Goal: Task Accomplishment & Management: Manage account settings

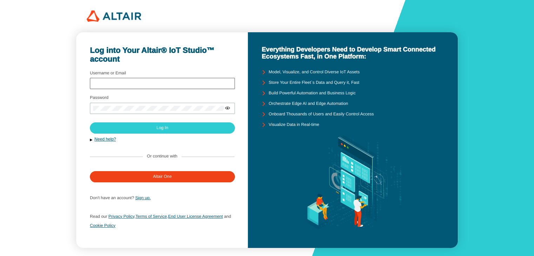
click at [145, 87] on div at bounding box center [162, 83] width 145 height 11
click at [153, 81] on input "Username or Email" at bounding box center [162, 83] width 139 height 5
type input "rahmahyuniati_e1e123074@student.uho.ac.id"
click at [157, 111] on div at bounding box center [162, 108] width 145 height 11
click at [228, 110] on iron-icon at bounding box center [228, 108] width 6 height 6
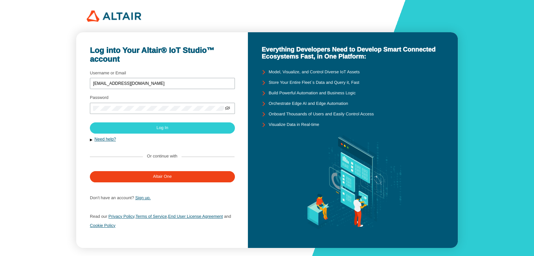
click at [192, 114] on div at bounding box center [162, 115] width 145 height 3
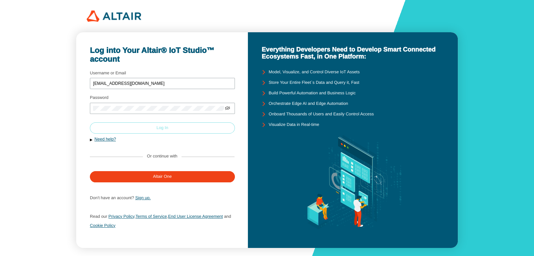
click at [185, 126] on paper-button "Log In" at bounding box center [162, 128] width 145 height 11
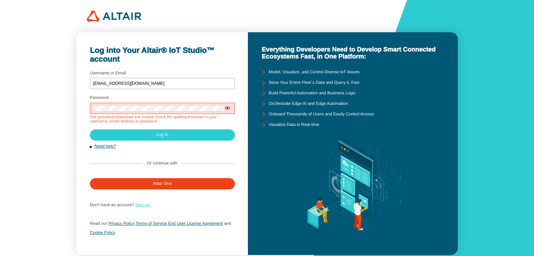
click at [139, 207] on link "Sign up." at bounding box center [142, 205] width 15 height 5
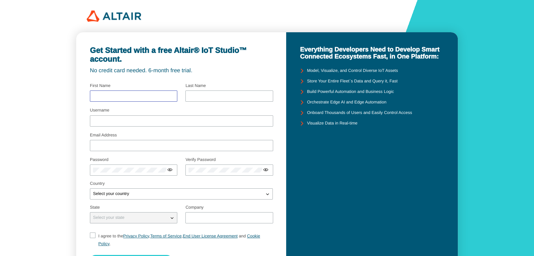
click at [124, 95] on input "text" at bounding box center [133, 96] width 81 height 5
type input "Rahmah"
click at [191, 96] on input "text" at bounding box center [229, 96] width 81 height 5
type input "Yuniati"
click at [191, 124] on div at bounding box center [181, 121] width 183 height 11
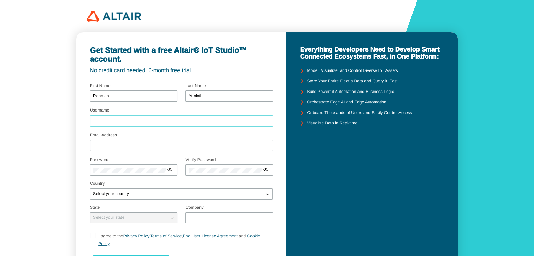
click at [198, 121] on input "Username" at bounding box center [181, 121] width 177 height 5
type input "Ryuniati"
click at [184, 145] on input "Email Address" at bounding box center [181, 145] width 177 height 5
type input "rahmahyuniati_e1e123074@student.uho.ac.id"
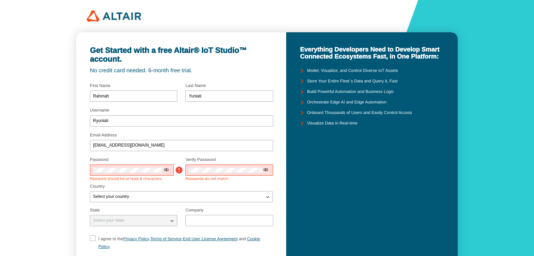
click at [170, 170] on div at bounding box center [167, 170] width 7 height 7
click at [165, 171] on iron-icon at bounding box center [167, 170] width 6 height 6
click at [87, 172] on div "Get Started with a free Altair® IoT Studio™ account. No credit card needed. 6-m…" at bounding box center [181, 167] width 210 height 270
click at [201, 174] on div at bounding box center [228, 170] width 87 height 11
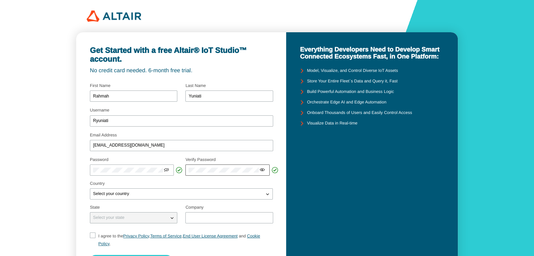
click at [264, 173] on iron-icon at bounding box center [263, 170] width 6 height 6
click at [222, 189] on div "Select your country" at bounding box center [181, 194] width 183 height 11
click at [222, 191] on div "Select your country" at bounding box center [177, 194] width 174 height 7
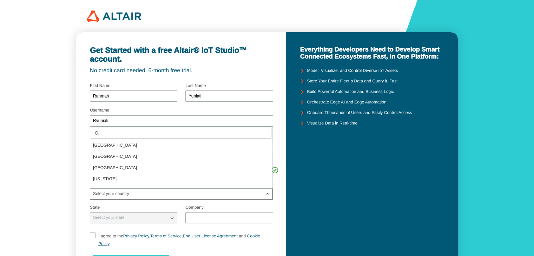
click at [202, 135] on input "text" at bounding box center [185, 133] width 167 height 5
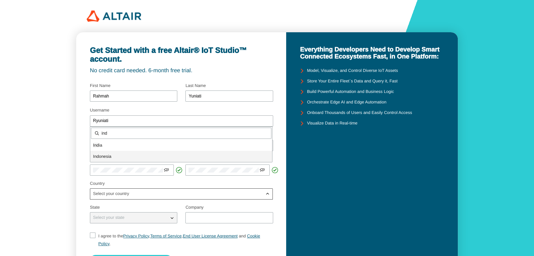
type input "ind"
click at [191, 161] on div "Ind onesia" at bounding box center [181, 156] width 182 height 11
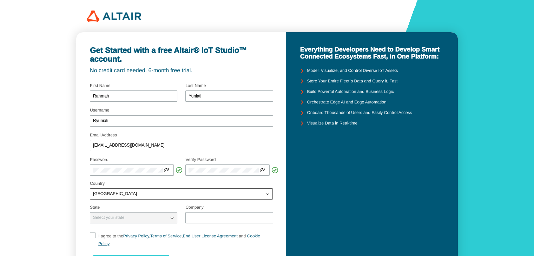
scroll to position [61, 0]
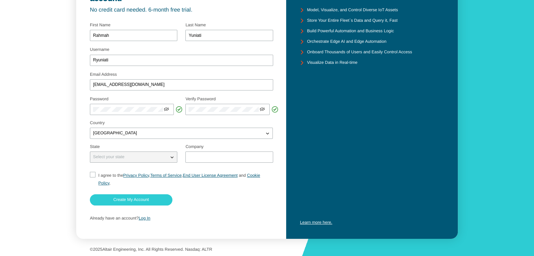
click at [155, 155] on div "Select your state" at bounding box center [129, 157] width 78 height 7
click at [131, 155] on div "Select your state" at bounding box center [129, 157] width 78 height 7
click at [197, 162] on div at bounding box center [228, 157] width 87 height 11
click at [172, 158] on iron-icon at bounding box center [172, 157] width 7 height 7
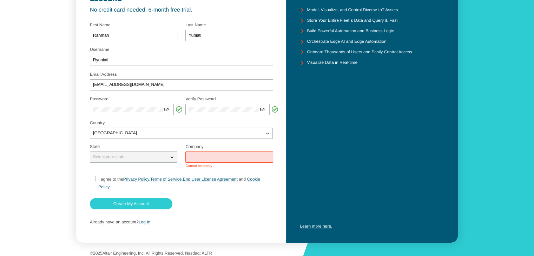
click at [197, 156] on input "text" at bounding box center [229, 157] width 81 height 5
click at [131, 160] on div "Select your state" at bounding box center [129, 157] width 78 height 7
click at [222, 156] on input "text" at bounding box center [229, 157] width 81 height 5
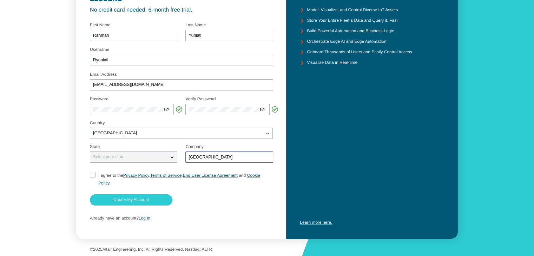
type input "Universitas Halu Oleo"
click at [170, 156] on iron-icon at bounding box center [172, 157] width 7 height 7
click at [94, 176] on input "I agree to the Privacy Policy , Terms of Service , End User License Agreement a…" at bounding box center [92, 179] width 5 height 15
checkbox input "true"
click at [0, 0] on slot "Create My Account" at bounding box center [0, 0] width 0 height 0
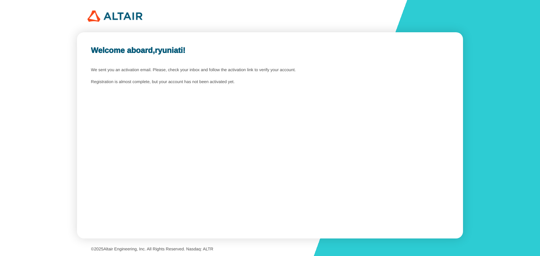
click at [157, 55] on div "Welcome aboard, ryuniati ! We sent you an activation email. Please, check your …" at bounding box center [269, 135] width 385 height 207
drag, startPoint x: 60, startPoint y: 35, endPoint x: 37, endPoint y: -4, distance: 45.5
click at [37, 0] on html "Welcome aboard, ryuniati ! We sent you an activation email. Please, check your …" at bounding box center [270, 128] width 540 height 256
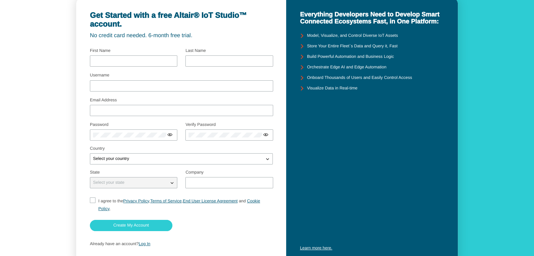
scroll to position [34, 0]
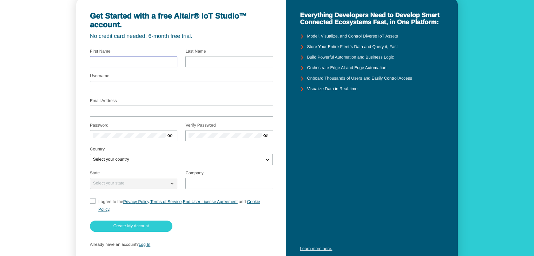
click at [163, 60] on input "text" at bounding box center [133, 61] width 81 height 5
type input "rahmah"
click at [201, 64] on div at bounding box center [228, 61] width 87 height 11
click at [209, 62] on input "text" at bounding box center [229, 61] width 81 height 5
type input "yuniati"
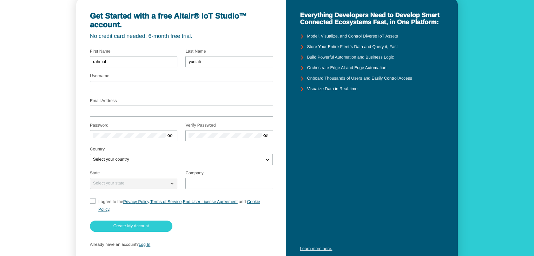
click at [144, 248] on div "Already have an account? Log In" at bounding box center [181, 245] width 183 height 13
click at [145, 247] on link "Log In" at bounding box center [145, 244] width 12 height 5
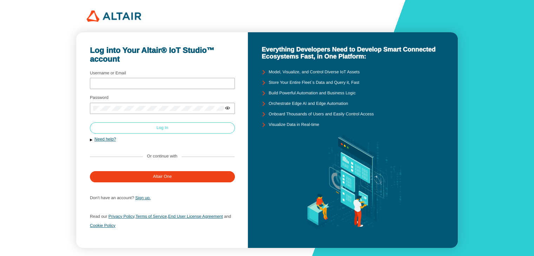
type input "Ryuniati"
click at [196, 132] on paper-button "Log In" at bounding box center [162, 128] width 145 height 11
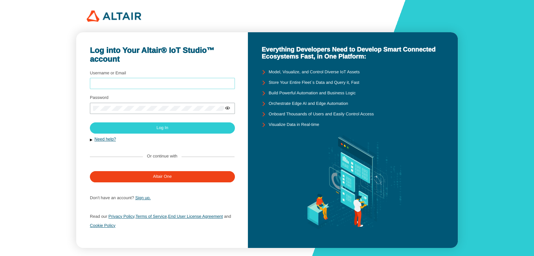
type input "Ryuniati"
click at [199, 135] on form "Username or Email Ryuniati Password Need help? Forgot password? Sign up." at bounding box center [162, 152] width 145 height 166
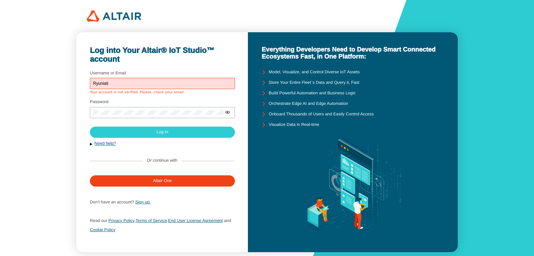
click at [148, 85] on input "Ryuniati" at bounding box center [162, 83] width 139 height 5
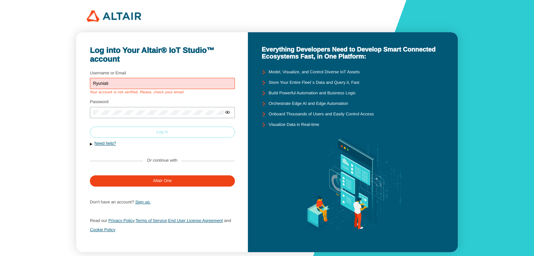
click at [142, 133] on paper-button "Log In" at bounding box center [162, 132] width 145 height 11
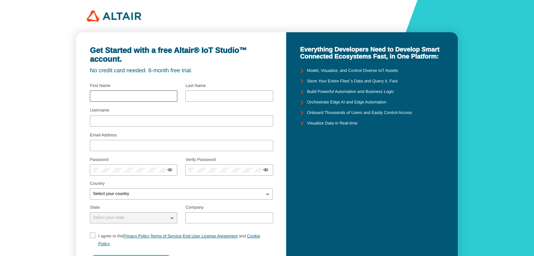
click at [125, 93] on div at bounding box center [133, 96] width 87 height 11
click at [125, 97] on input "text" at bounding box center [133, 96] width 81 height 5
type input "rahmah"
click at [200, 96] on input "text" at bounding box center [229, 96] width 81 height 5
type input "yuniati"
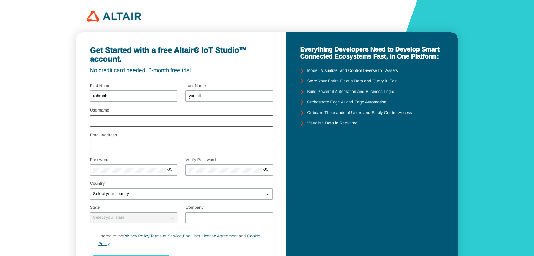
click at [200, 118] on div at bounding box center [181, 121] width 183 height 11
click at [199, 120] on input "Username" at bounding box center [181, 121] width 177 height 5
type input "Ryuniati"
click at [165, 143] on div at bounding box center [181, 145] width 183 height 11
click at [164, 146] on input "Email Address" at bounding box center [181, 145] width 177 height 5
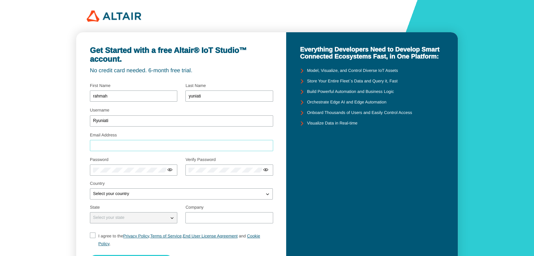
type input "rahmahyuniati_e1e123074@student.uho.ac.id"
click at [155, 166] on div at bounding box center [133, 170] width 87 height 11
click at [149, 194] on div "Select your country" at bounding box center [177, 194] width 174 height 7
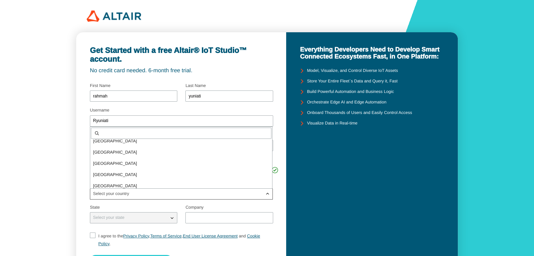
scroll to position [153, 0]
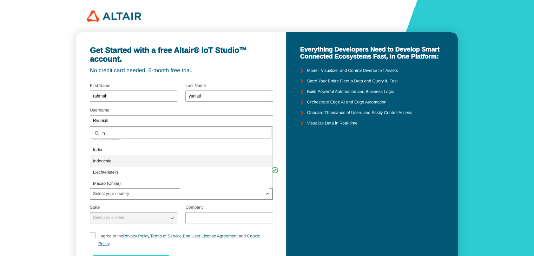
type input "in"
click at [153, 160] on p "In donesia" at bounding box center [181, 161] width 182 height 7
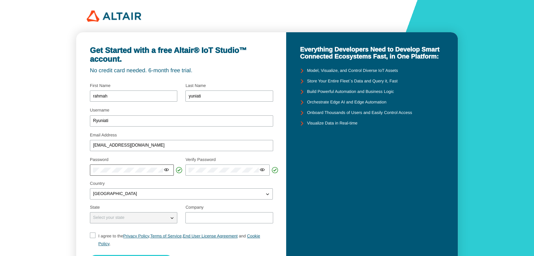
click at [166, 170] on iron-icon at bounding box center [167, 170] width 6 height 6
click at [262, 173] on iron-icon at bounding box center [263, 170] width 6 height 6
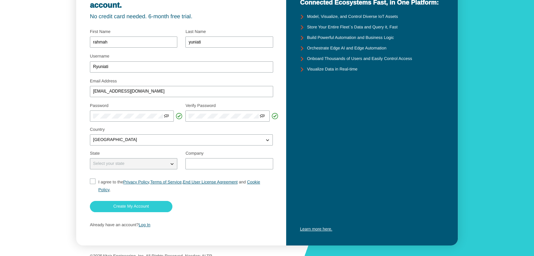
scroll to position [56, 0]
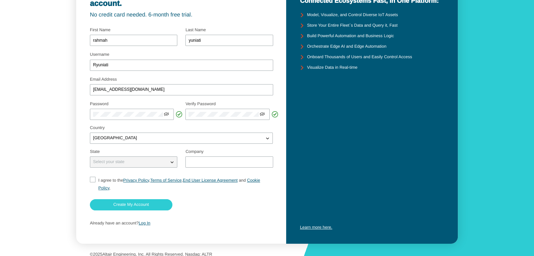
click at [155, 163] on div "Select your state" at bounding box center [129, 162] width 78 height 7
click at [189, 161] on input "text" at bounding box center [229, 162] width 81 height 5
type input "Universitas Halo Oleo"
click at [91, 179] on input "I agree to the Privacy Policy , Terms of Service , End User License Agreement a…" at bounding box center [92, 184] width 5 height 15
checkbox input "true"
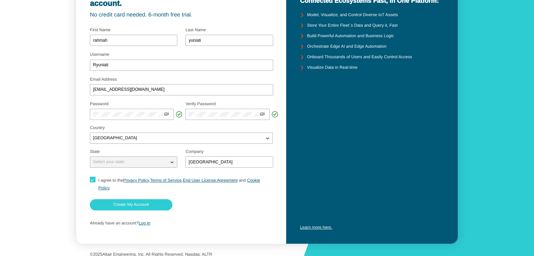
click at [126, 162] on p "Select your state" at bounding box center [108, 162] width 37 height 5
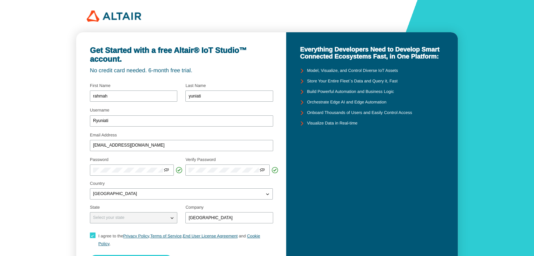
scroll to position [61, 0]
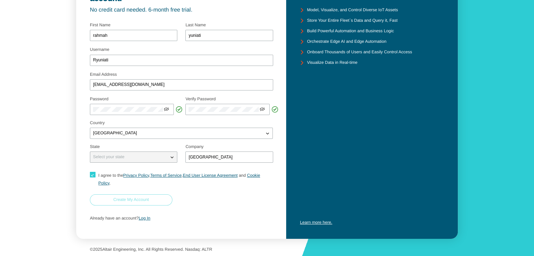
click at [0, 0] on slot "Create My Account" at bounding box center [0, 0] width 0 height 0
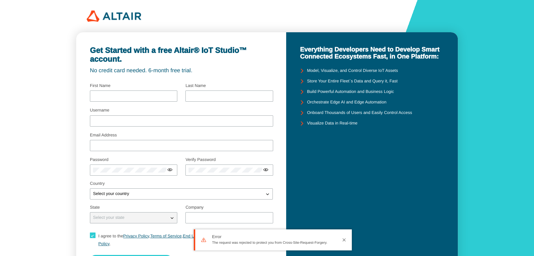
type input "rahmah"
type input "yuniati"
type input "Ryuniati"
type input "[EMAIL_ADDRESS][DOMAIN_NAME]"
type input "[GEOGRAPHIC_DATA]"
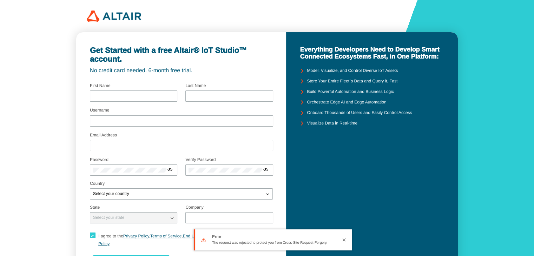
checkbox input "true"
click at [185, 151] on div "[EMAIL_ADDRESS][DOMAIN_NAME]" at bounding box center [181, 145] width 183 height 11
click at [192, 144] on input "[EMAIL_ADDRESS][DOMAIN_NAME]" at bounding box center [181, 145] width 177 height 5
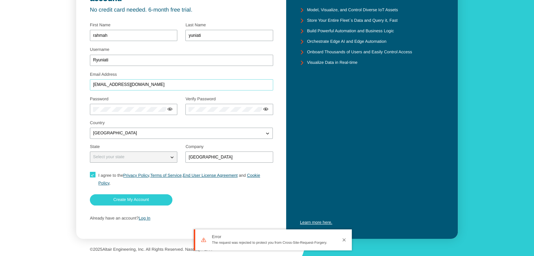
click at [187, 84] on input "[EMAIL_ADDRESS][DOMAIN_NAME]" at bounding box center [181, 85] width 177 height 5
drag, startPoint x: 187, startPoint y: 84, endPoint x: 173, endPoint y: 85, distance: 14.5
click at [173, 85] on input "[EMAIL_ADDRESS][DOMAIN_NAME]" at bounding box center [181, 85] width 177 height 5
drag, startPoint x: 181, startPoint y: 84, endPoint x: 124, endPoint y: 86, distance: 57.3
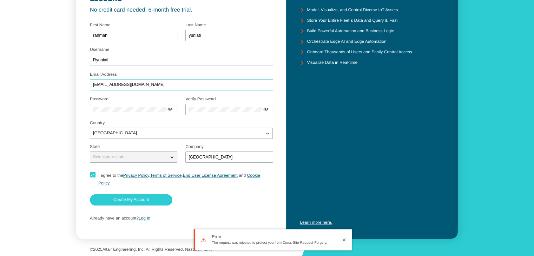
click at [124, 86] on input "[EMAIL_ADDRESS][DOMAIN_NAME]" at bounding box center [181, 85] width 177 height 5
type input "[EMAIL_ADDRESS][DOMAIN_NAME]"
click at [137, 203] on paper-button "Create My Account" at bounding box center [131, 200] width 83 height 11
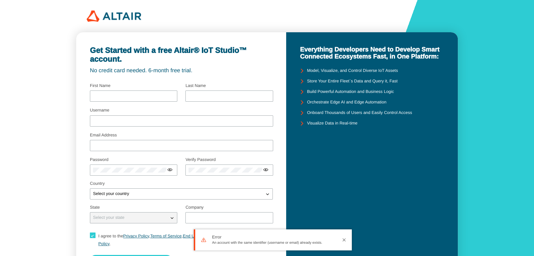
type input "rahmah"
type input "yuniati"
type input "Ryuniati"
type input "[EMAIL_ADDRESS][DOMAIN_NAME]"
type input "[GEOGRAPHIC_DATA]"
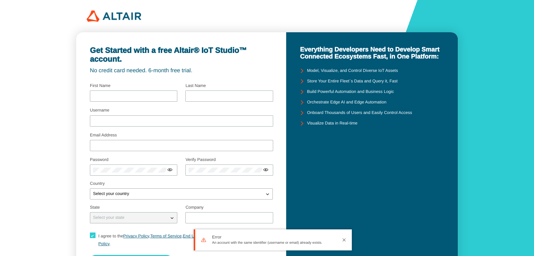
checkbox input "true"
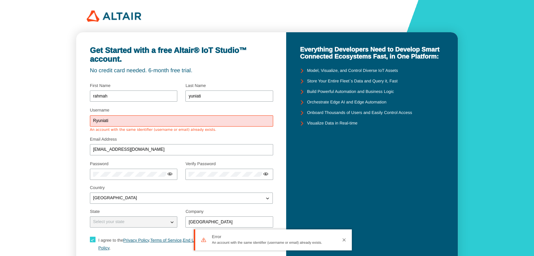
click at [138, 123] on input "Ryuniati" at bounding box center [181, 121] width 177 height 5
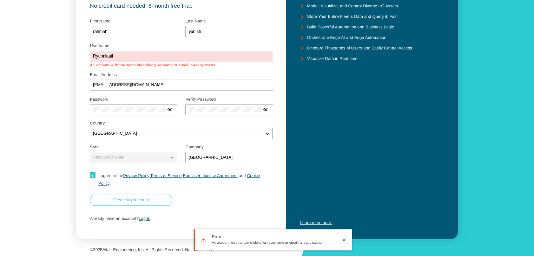
type input "Ryunniaati"
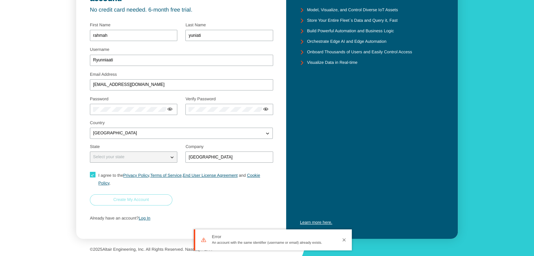
scroll to position [61, 0]
click at [152, 200] on paper-button "Create My Account" at bounding box center [131, 200] width 83 height 11
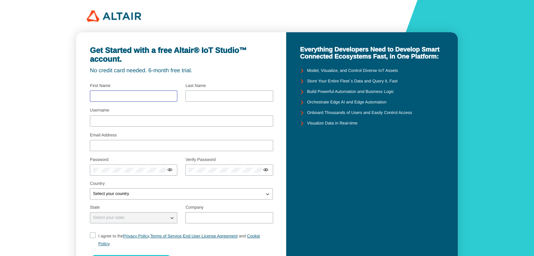
click at [164, 98] on input "text" at bounding box center [133, 96] width 81 height 5
type input "Rahmah"
click at [205, 97] on input "text" at bounding box center [229, 96] width 81 height 5
type input "Yuniati"
click at [198, 121] on input "Username" at bounding box center [181, 121] width 177 height 5
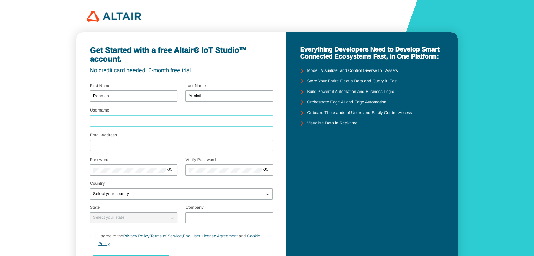
type input "Ryuniati"
click at [163, 148] on input "Email Address" at bounding box center [181, 145] width 177 height 5
click at [138, 176] on div at bounding box center [133, 177] width 87 height 3
type input "Ryuniati"
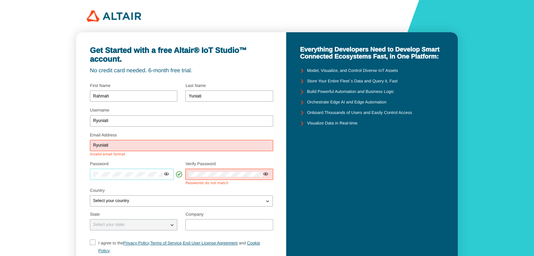
click at [91, 175] on div at bounding box center [132, 174] width 84 height 11
click at [167, 176] on iron-icon at bounding box center [167, 174] width 6 height 6
click at [264, 175] on iron-icon at bounding box center [263, 174] width 6 height 6
click at [243, 171] on div at bounding box center [227, 174] width 84 height 11
click at [194, 178] on div at bounding box center [227, 174] width 84 height 11
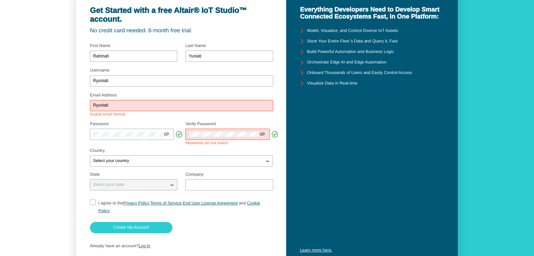
scroll to position [44, 0]
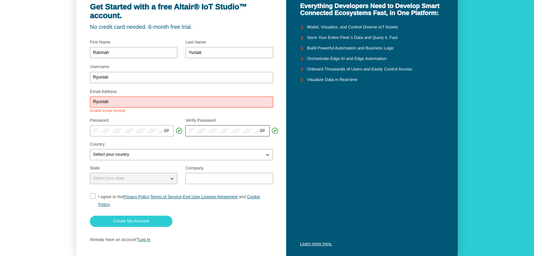
click at [260, 131] on iron-icon at bounding box center [263, 131] width 6 height 6
click at [151, 100] on input "Ryuniati" at bounding box center [181, 102] width 177 height 5
drag, startPoint x: 146, startPoint y: 102, endPoint x: 89, endPoint y: 103, distance: 56.6
click at [89, 103] on div "Get Started with a free Altair® IoT Studio™ account. No credit card needed. 6-m…" at bounding box center [181, 125] width 210 height 272
click at [149, 104] on input "Email Address" at bounding box center [181, 102] width 177 height 5
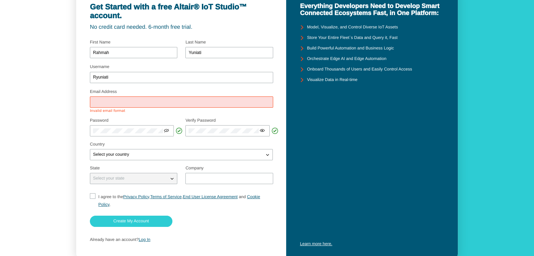
type input "rahmahyuniati_e1e123074@student.uho.ac.id"
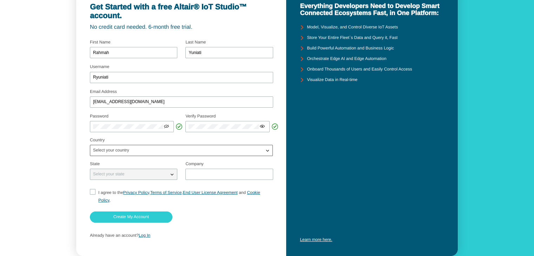
click at [144, 155] on div "Select your country" at bounding box center [181, 150] width 183 height 11
click at [151, 149] on div "Select your country" at bounding box center [177, 150] width 174 height 7
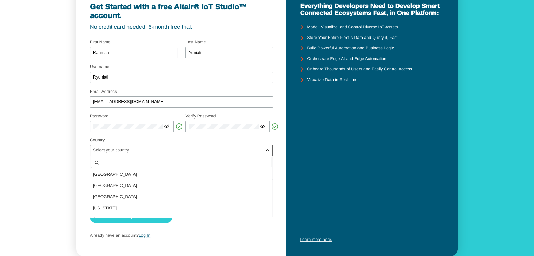
click at [150, 166] on div at bounding box center [181, 162] width 181 height 11
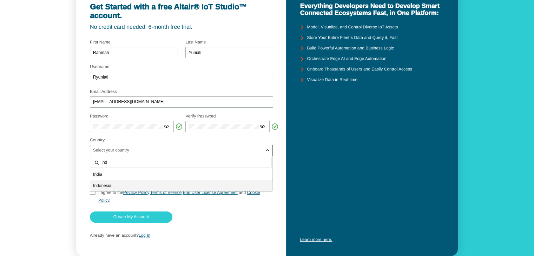
type input "ind"
click at [148, 187] on p "Ind onesia" at bounding box center [181, 185] width 182 height 7
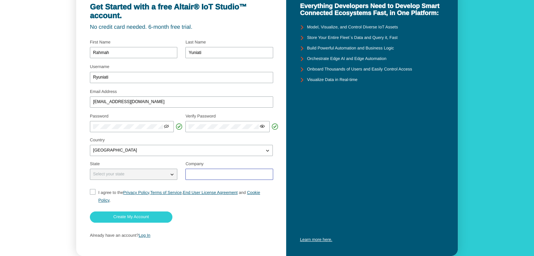
click at [191, 175] on input "text" at bounding box center [229, 174] width 81 height 5
type input "Universitas Halu Oleo"
click at [95, 190] on span "<svg xmlns="http://www.w3.org/2000/svg" width="24" height="24" aria-hidden="tru…" at bounding box center [93, 192] width 6 height 6
click at [93, 190] on input "I agree to the Privacy Policy , Terms of Service , End User License Agreement a…" at bounding box center [92, 196] width 5 height 15
checkbox input "true"
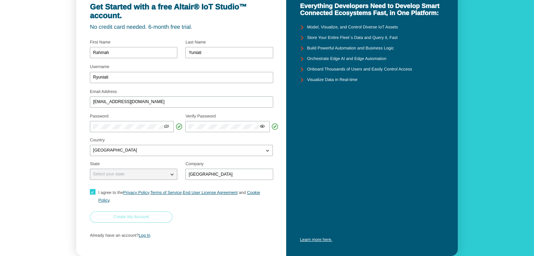
click at [0, 0] on slot "Create My Account" at bounding box center [0, 0] width 0 height 0
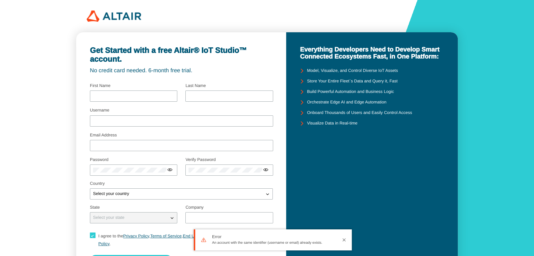
type input "Rahmah"
type input "Yuniati"
type input "Ryuniati"
type input "[EMAIL_ADDRESS][DOMAIN_NAME]"
type input "[GEOGRAPHIC_DATA]"
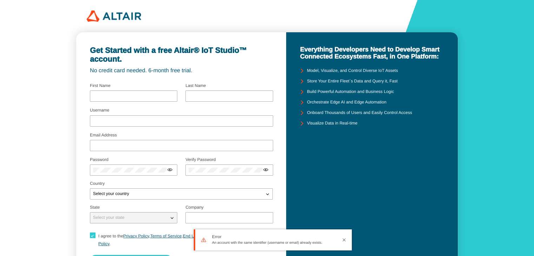
checkbox input "true"
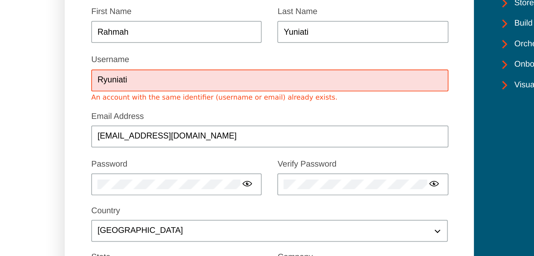
drag, startPoint x: 109, startPoint y: 121, endPoint x: 95, endPoint y: 122, distance: 13.7
click at [95, 122] on input "Ryuniati" at bounding box center [181, 121] width 177 height 5
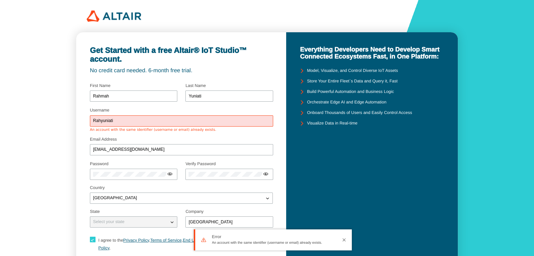
scroll to position [65, 0]
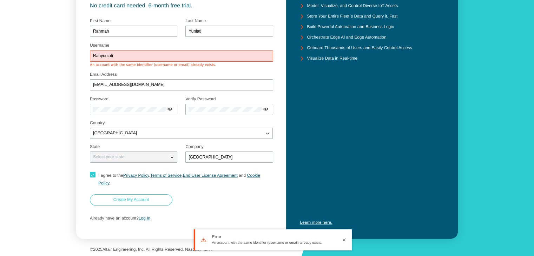
type input "Rahyuniati"
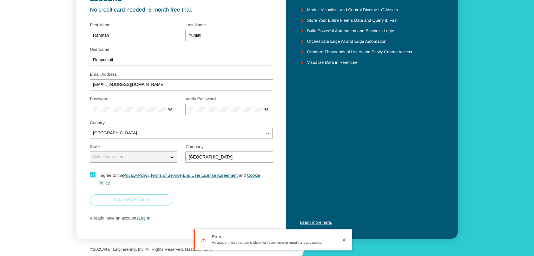
click at [124, 197] on paper-button "Create My Account" at bounding box center [131, 200] width 83 height 11
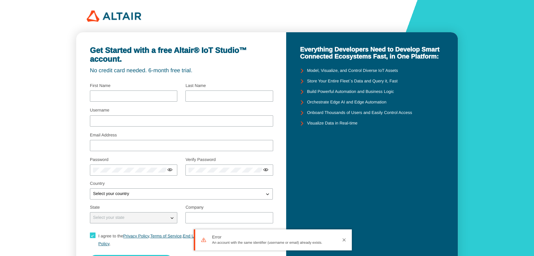
type input "Rahmah"
type input "Yuniati"
type input "Rahyuniati"
type input "[EMAIL_ADDRESS][DOMAIN_NAME]"
type input "[GEOGRAPHIC_DATA]"
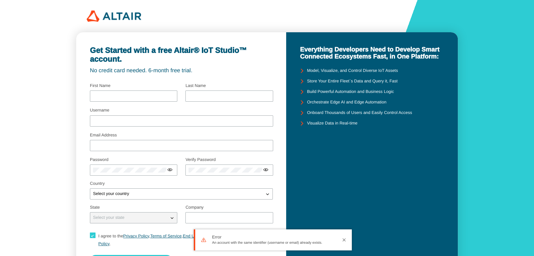
checkbox input "true"
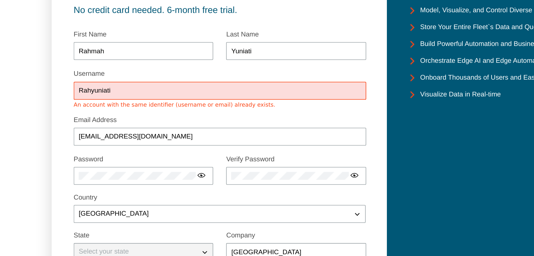
drag, startPoint x: 122, startPoint y: 121, endPoint x: 96, endPoint y: 122, distance: 26.0
click at [96, 122] on input "Rahyuniati" at bounding box center [181, 121] width 177 height 5
type input "R"
type input "y"
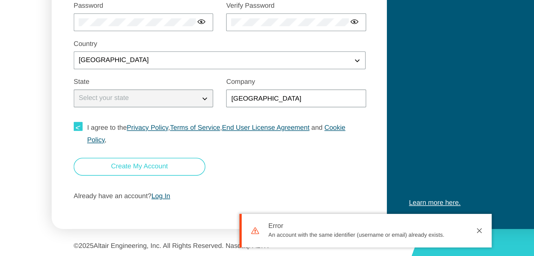
type input "yruntiati"
click at [134, 195] on paper-button "Create My Account" at bounding box center [131, 200] width 83 height 11
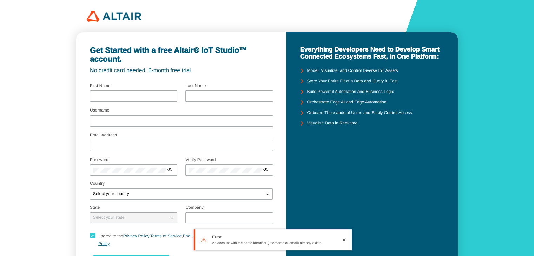
type input "Rahmah"
type input "Yuniati"
type input "yruntiati"
type input "[EMAIL_ADDRESS][DOMAIN_NAME]"
type input "[GEOGRAPHIC_DATA]"
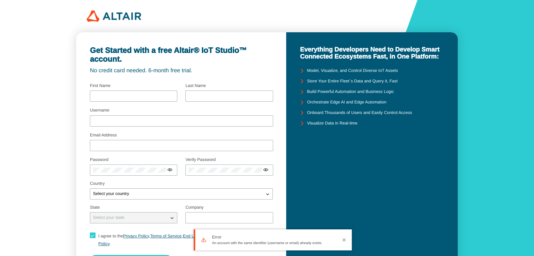
checkbox input "true"
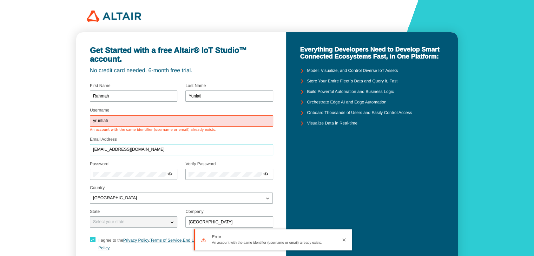
click at [176, 151] on input "rahmahyuniati_e1e123074@student.uho.ac.id" at bounding box center [181, 150] width 177 height 5
click at [185, 116] on div "yruntiati" at bounding box center [181, 121] width 183 height 11
click at [153, 98] on input "Rahmah" at bounding box center [133, 96] width 81 height 5
type input "R"
type input "b"
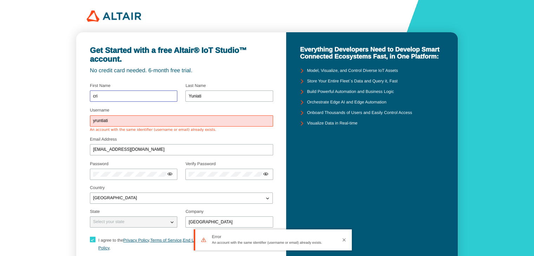
type input "cris"
drag, startPoint x: 153, startPoint y: 98, endPoint x: 85, endPoint y: 100, distance: 68.5
click at [85, 100] on div "Get Started with a free Altair® IoT Studio™ account. No credit card needed. 6-m…" at bounding box center [181, 168] width 210 height 272
type input "rahmah"
click at [119, 120] on input "yruntiati" at bounding box center [181, 121] width 177 height 5
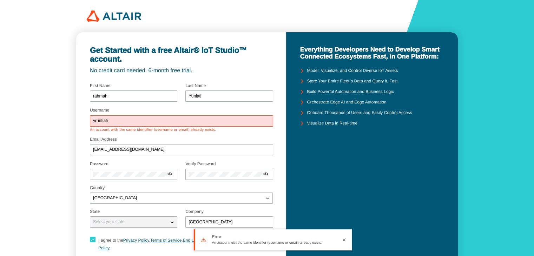
drag, startPoint x: 119, startPoint y: 120, endPoint x: 84, endPoint y: 123, distance: 35.5
click at [84, 123] on div "Get Started with a free Altair® IoT Studio™ account. No credit card needed. 6-m…" at bounding box center [181, 168] width 210 height 272
click at [120, 97] on input "rahmah" at bounding box center [133, 96] width 81 height 5
drag, startPoint x: 120, startPoint y: 97, endPoint x: 87, endPoint y: 96, distance: 32.7
click at [87, 96] on div "Get Started with a free Altair® IoT Studio™ account. No credit card needed. 6-m…" at bounding box center [181, 168] width 210 height 272
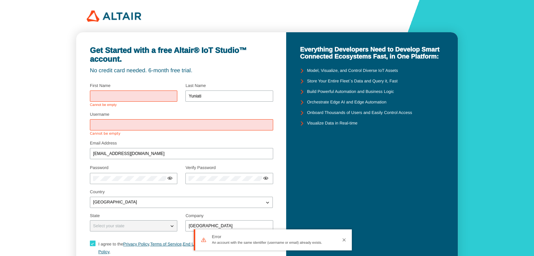
click at [107, 99] on div at bounding box center [133, 96] width 87 height 11
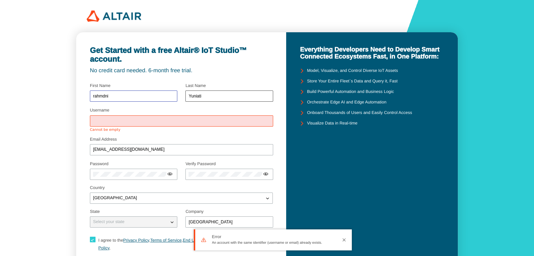
type input "rahmdni"
click at [212, 97] on input "Yuniati" at bounding box center [229, 96] width 81 height 5
type input "Y"
type input "yunita"
click at [207, 123] on input "Username" at bounding box center [181, 121] width 177 height 5
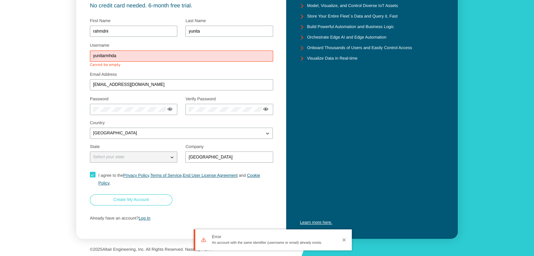
type input "yunitarmhda"
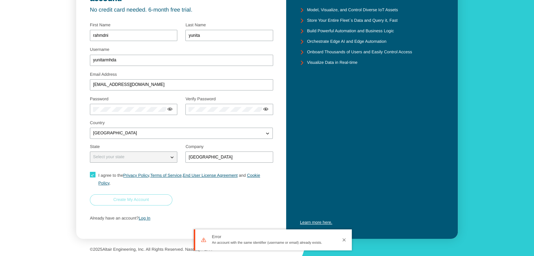
scroll to position [61, 0]
click at [0, 0] on slot "Create My Account" at bounding box center [0, 0] width 0 height 0
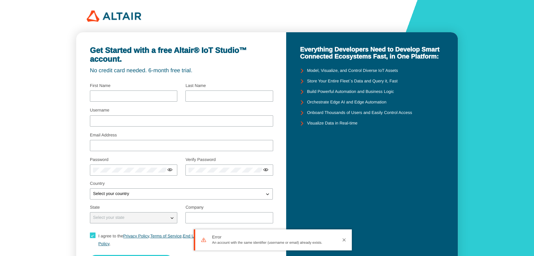
type input "rahmdni"
type input "yunita"
type input "yunitarmhda"
type input "[EMAIL_ADDRESS][DOMAIN_NAME]"
type input "[GEOGRAPHIC_DATA]"
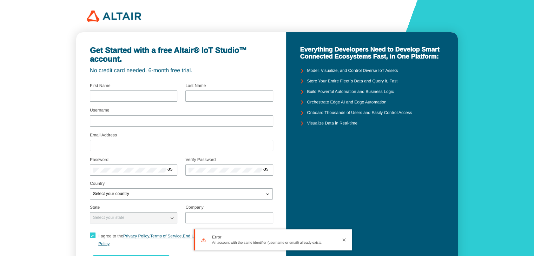
checkbox input "true"
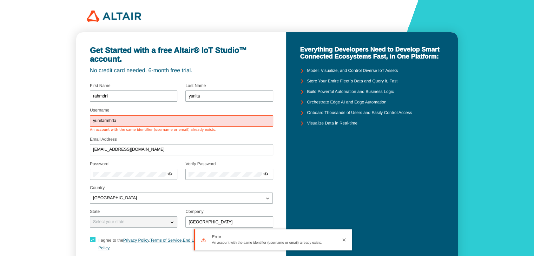
scroll to position [65, 0]
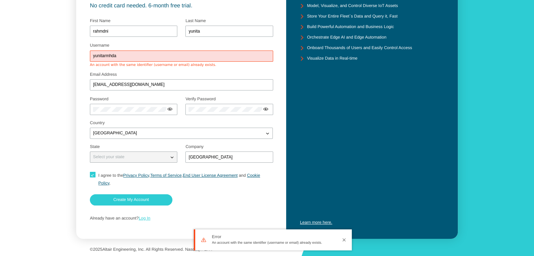
click at [148, 220] on link "Log In" at bounding box center [145, 218] width 12 height 5
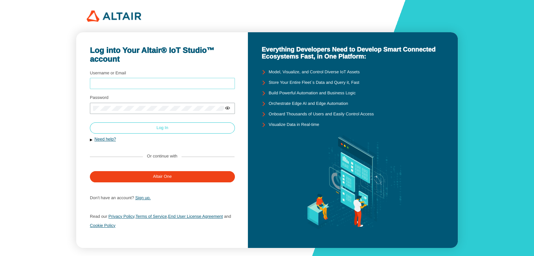
type input "Ryunniaati"
click at [171, 133] on paper-button "Log In" at bounding box center [162, 128] width 145 height 11
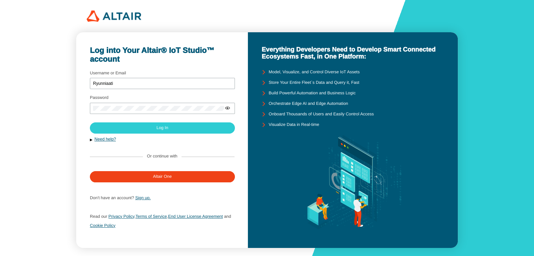
click at [136, 90] on div at bounding box center [162, 89] width 145 height 1
click at [141, 86] on input "Ryunniaati" at bounding box center [162, 83] width 139 height 5
drag, startPoint x: 141, startPoint y: 86, endPoint x: 90, endPoint y: 84, distance: 51.3
click at [90, 84] on div "Ryunniaati" at bounding box center [162, 83] width 145 height 11
click at [84, 111] on div "Log into Your Altair® IoT Studio™ account Username or Email Password Need help?…" at bounding box center [162, 140] width 172 height 216
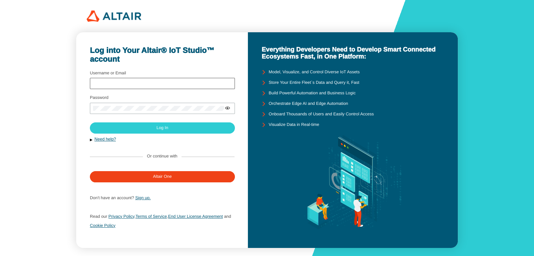
click at [109, 87] on div at bounding box center [162, 83] width 145 height 11
click at [115, 83] on input "Username or Email" at bounding box center [162, 83] width 139 height 5
type input "Ryuniati"
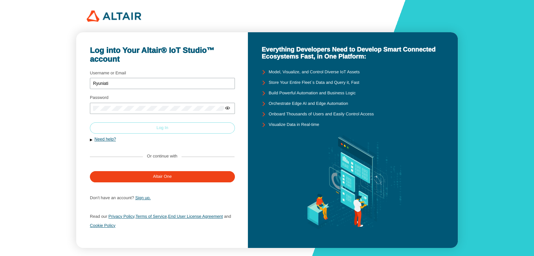
click at [150, 126] on paper-button "Log In" at bounding box center [162, 128] width 145 height 11
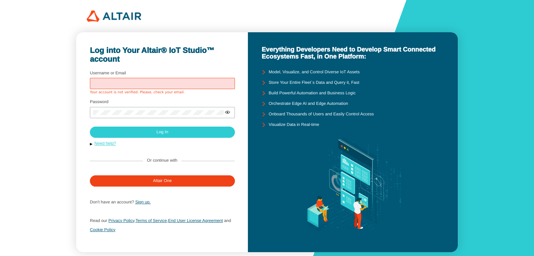
type input "Ryunniaati"
click at [109, 144] on link "Need help?" at bounding box center [104, 143] width 21 height 5
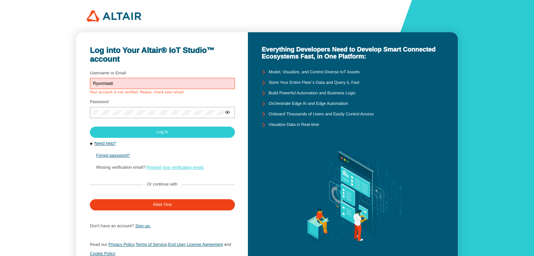
click at [167, 168] on link "Resend your verification email." at bounding box center [175, 167] width 58 height 5
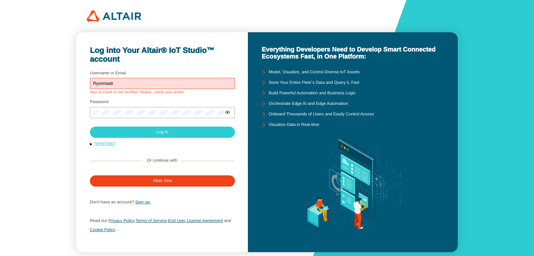
click at [113, 143] on link "Need help?" at bounding box center [104, 143] width 21 height 5
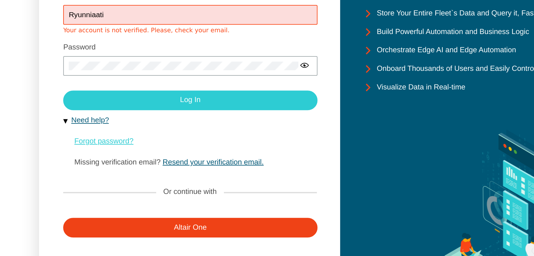
click at [125, 157] on link "Forgot password?" at bounding box center [113, 155] width 34 height 5
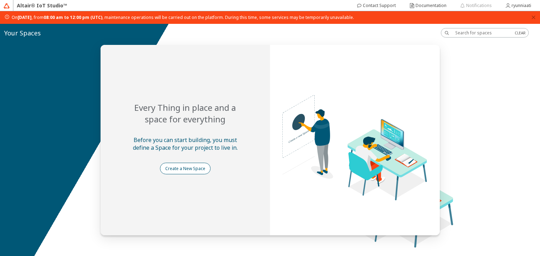
click at [0, 0] on slot "Create a New Space" at bounding box center [0, 0] width 0 height 0
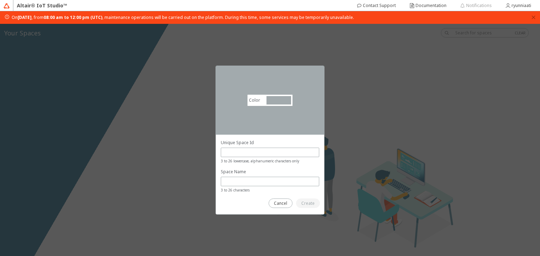
click at [235, 158] on div "3 to 26 lowercase, alphanumeric characters only" at bounding box center [270, 160] width 98 height 7
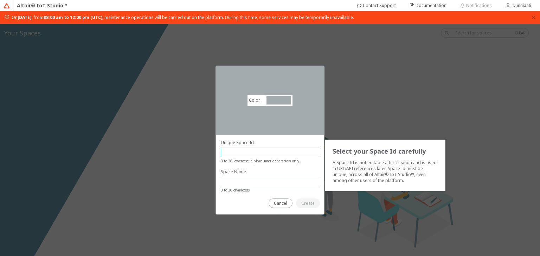
click at [240, 155] on input "text" at bounding box center [270, 153] width 92 height 6
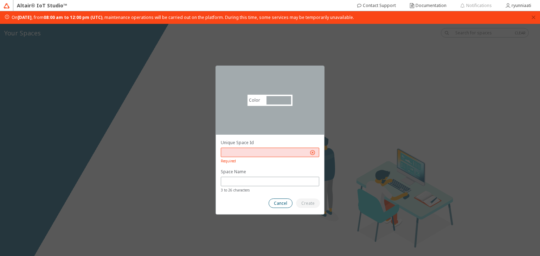
click at [288, 203] on paper-button "Cancel" at bounding box center [280, 203] width 24 height 9
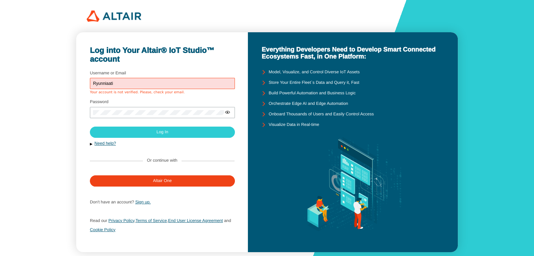
click at [115, 151] on form "Username or Email Ryunniaati Your account is not verified. Please, check your e…" at bounding box center [162, 154] width 145 height 170
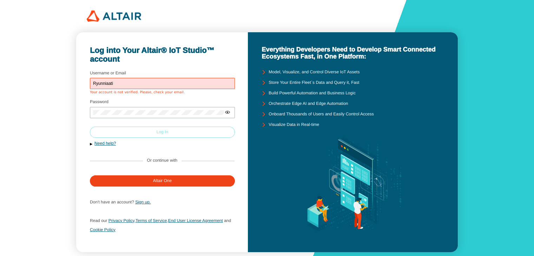
click at [136, 134] on paper-button "Log In" at bounding box center [162, 132] width 145 height 11
click at [0, 0] on slot "Log In" at bounding box center [0, 0] width 0 height 0
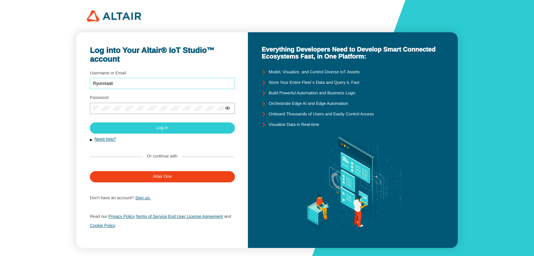
drag, startPoint x: 0, startPoint y: 0, endPoint x: 151, endPoint y: 85, distance: 173.2
click at [151, 85] on input "Ryunniaati" at bounding box center [162, 83] width 139 height 5
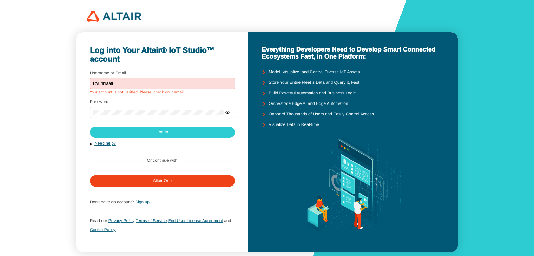
click at [153, 83] on input "Ryunniaati" at bounding box center [162, 83] width 139 height 5
type input "Ryuniati"
click at [116, 146] on div "Need help?" at bounding box center [104, 144] width 21 height 5
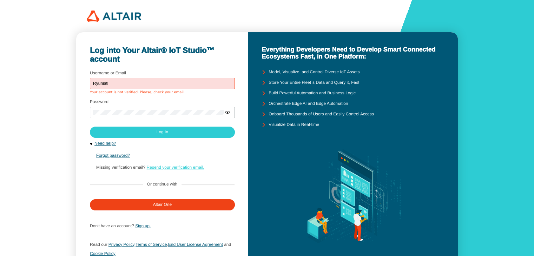
click at [153, 166] on link "Resend your verification email." at bounding box center [175, 167] width 58 height 5
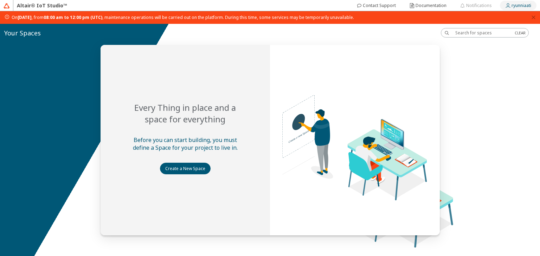
click at [0, 0] on slot "ryunniaati" at bounding box center [0, 0] width 0 height 0
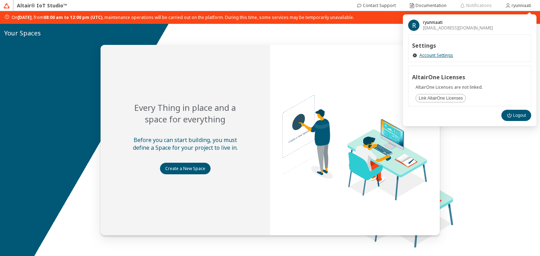
click at [437, 60] on div "Settings Account Settings" at bounding box center [469, 48] width 123 height 28
click at [437, 57] on link "Account Settings" at bounding box center [436, 56] width 34 height 6
drag, startPoint x: 442, startPoint y: 23, endPoint x: 417, endPoint y: 23, distance: 24.9
click at [417, 23] on div "R ryunniaati [EMAIL_ADDRESS][DOMAIN_NAME]" at bounding box center [469, 25] width 123 height 11
copy div "ryunniaati"
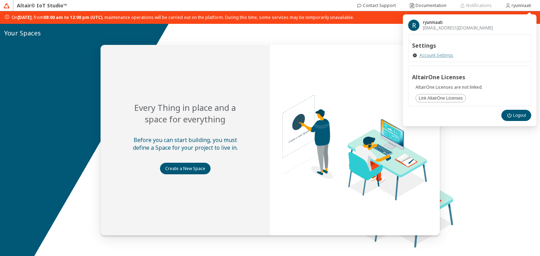
click at [422, 56] on link "Account Settings" at bounding box center [436, 56] width 34 height 6
click at [514, 112] on paper-button "Logout" at bounding box center [516, 115] width 30 height 11
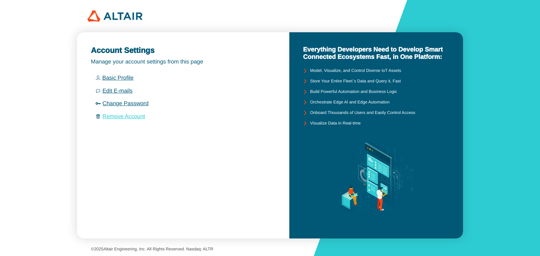
click at [130, 116] on link "Remove Account" at bounding box center [124, 117] width 43 height 6
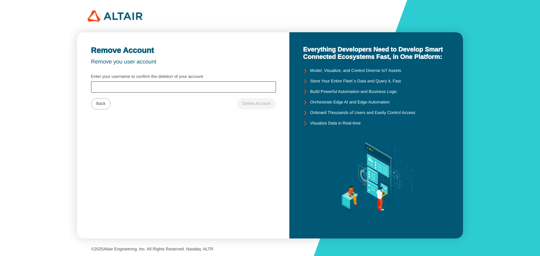
click at [132, 90] on div at bounding box center [183, 86] width 185 height 11
click at [139, 86] on input "Enter your username to confirm the deletion of your account" at bounding box center [183, 87] width 178 height 5
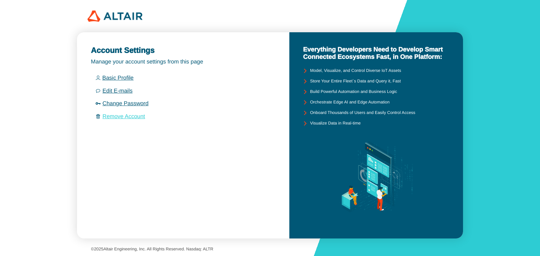
click at [129, 118] on link "Remove Account" at bounding box center [124, 117] width 43 height 6
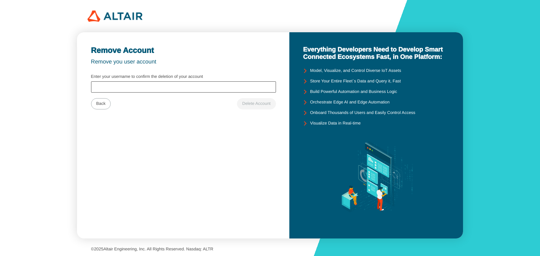
click at [138, 83] on div at bounding box center [183, 86] width 185 height 11
click at [138, 87] on input "Enter your username to confirm the deletion of your account" at bounding box center [183, 87] width 178 height 5
paste input "ryunniaati"
click at [256, 103] on unity-button at bounding box center [256, 103] width 39 height 11
click at [143, 85] on input "ryunniaati" at bounding box center [183, 87] width 178 height 5
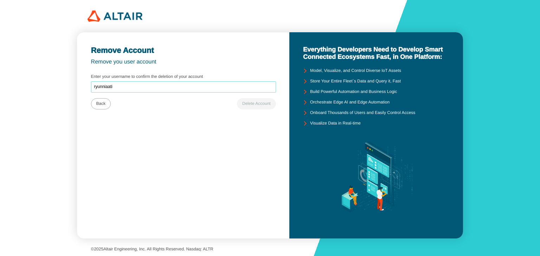
drag, startPoint x: 139, startPoint y: 87, endPoint x: 116, endPoint y: 89, distance: 22.9
click at [116, 89] on input "ryunniaati" at bounding box center [183, 87] width 178 height 5
click at [249, 105] on unity-button at bounding box center [256, 103] width 39 height 11
click at [172, 86] on input "ryunniaati" at bounding box center [183, 87] width 178 height 5
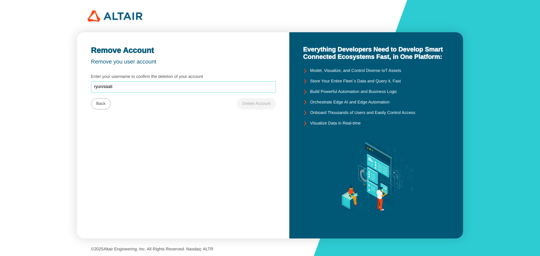
drag, startPoint x: 172, startPoint y: 86, endPoint x: 144, endPoint y: 86, distance: 28.5
click at [144, 86] on input "ryunniaati" at bounding box center [183, 87] width 178 height 5
drag, startPoint x: 142, startPoint y: 89, endPoint x: 97, endPoint y: 86, distance: 44.7
click at [97, 86] on input "ryunniaati" at bounding box center [183, 87] width 178 height 5
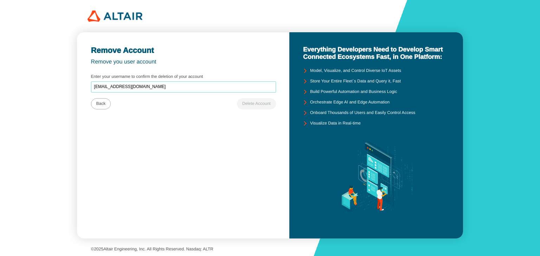
type input "[EMAIL_ADDRESS][DOMAIN_NAME]"
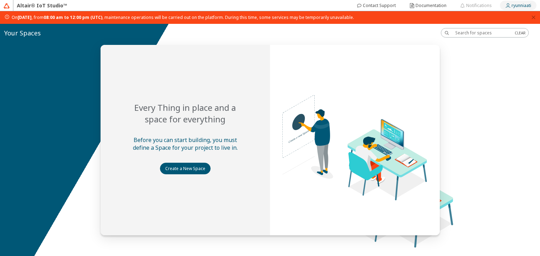
click at [505, 3] on iron-icon at bounding box center [508, 6] width 6 height 6
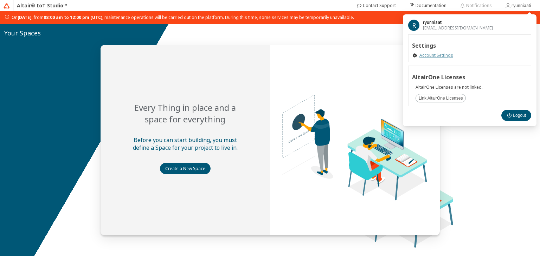
click at [444, 54] on link "Account Settings" at bounding box center [436, 56] width 34 height 6
click at [521, 111] on paper-button "Logout" at bounding box center [516, 115] width 30 height 11
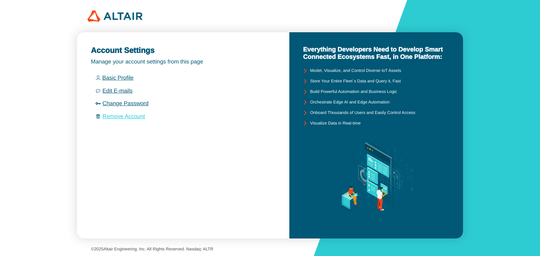
click at [132, 118] on link "Remove Account" at bounding box center [124, 117] width 43 height 6
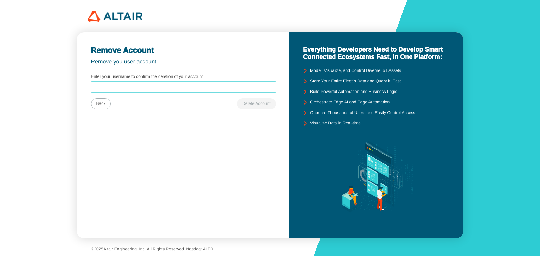
click at [139, 85] on input "Enter your username to confirm the deletion of your account" at bounding box center [183, 87] width 178 height 5
paste input "ryunniaati"
type input "ryunniaati"
click at [254, 107] on unity-button at bounding box center [256, 103] width 39 height 11
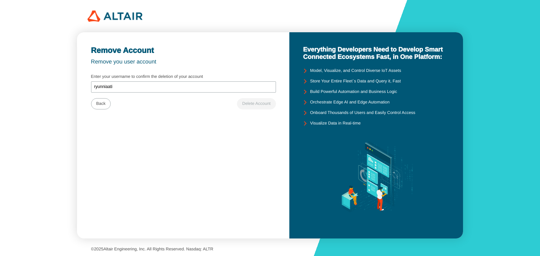
click at [254, 107] on unity-button at bounding box center [256, 103] width 39 height 11
click at [140, 68] on div "Remove Account Remove you user account Enter your username to confirm the delet…" at bounding box center [183, 79] width 184 height 66
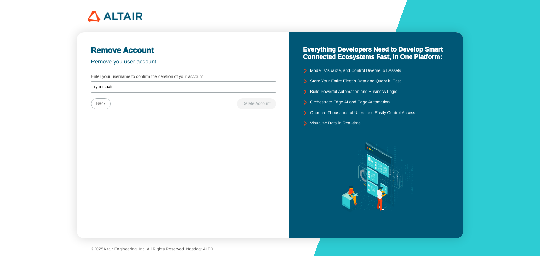
click at [0, 0] on slot "Remove you user account" at bounding box center [0, 0] width 0 height 0
drag, startPoint x: 138, startPoint y: 61, endPoint x: 159, endPoint y: 63, distance: 21.5
click at [159, 63] on div "Remove you user account" at bounding box center [183, 62] width 184 height 6
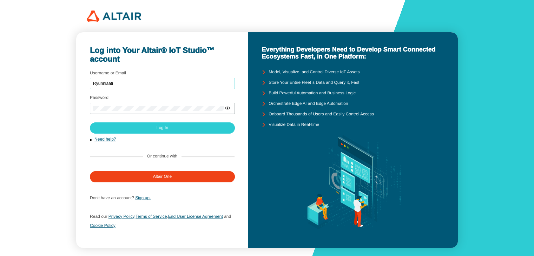
click at [137, 86] on input "Ryunniaati" at bounding box center [162, 83] width 139 height 5
type input "Ryuniati"
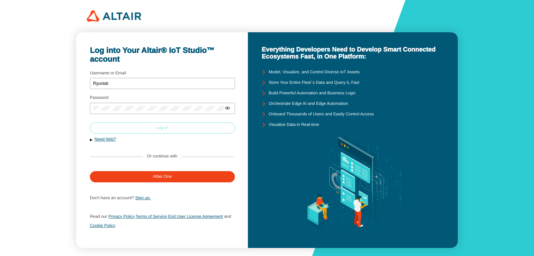
click at [148, 125] on paper-button "Log In" at bounding box center [162, 128] width 145 height 11
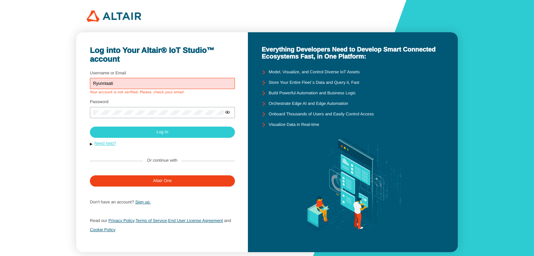
click at [112, 143] on link "Need help?" at bounding box center [104, 143] width 21 height 5
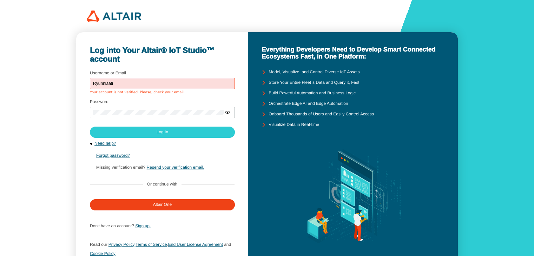
click at [130, 82] on input "Ryunniaati" at bounding box center [162, 83] width 139 height 5
type input "Ryuniati"
click at [159, 166] on link "Resend your verification email." at bounding box center [175, 167] width 58 height 5
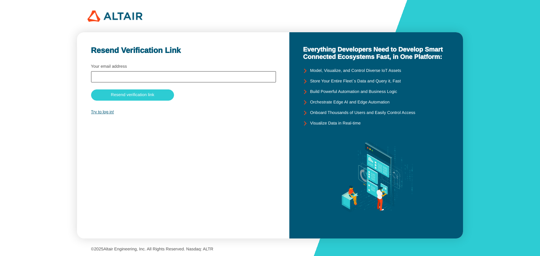
click at [134, 82] on div at bounding box center [183, 76] width 185 height 11
click at [141, 76] on input "text" at bounding box center [183, 76] width 178 height 5
click at [164, 70] on div "Your email address" at bounding box center [183, 74] width 185 height 20
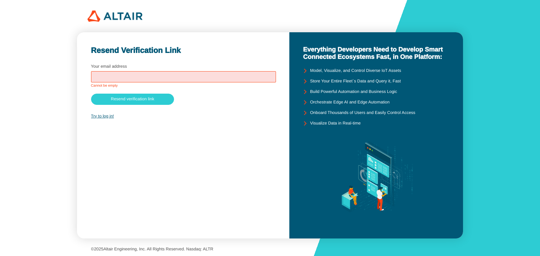
click at [164, 77] on input "text" at bounding box center [183, 76] width 178 height 5
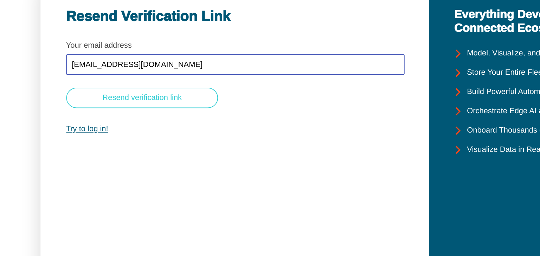
type input "[EMAIL_ADDRESS][DOMAIN_NAME]"
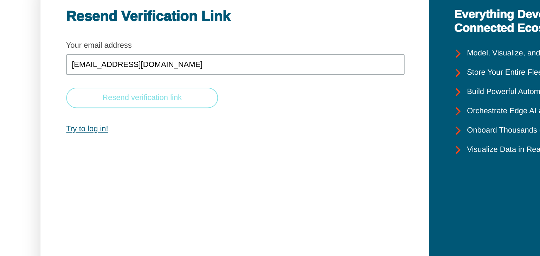
click at [151, 91] on paper-button "Resend verification link" at bounding box center [132, 95] width 83 height 11
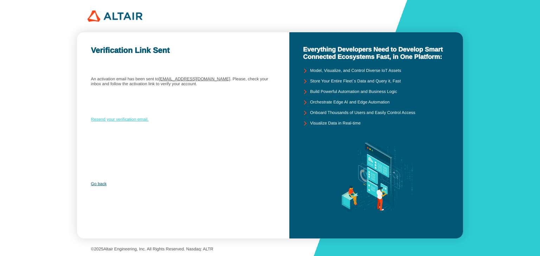
click at [129, 120] on link "Resend your verification email." at bounding box center [120, 119] width 58 height 5
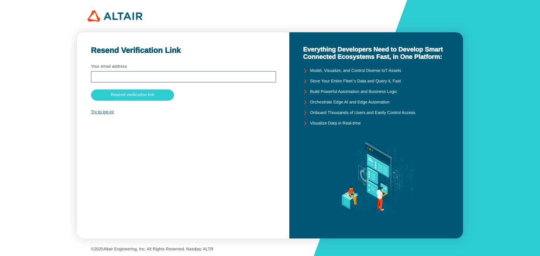
click at [136, 78] on input "text" at bounding box center [183, 76] width 178 height 5
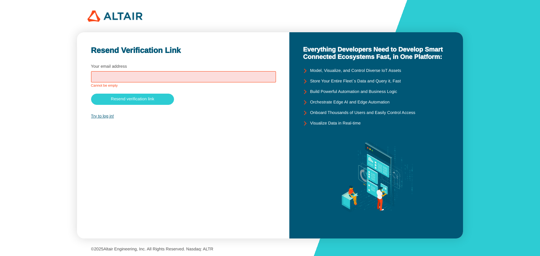
click at [153, 78] on input "text" at bounding box center [183, 76] width 178 height 5
paste input "rahmahyuniati_e1e123074@student.uho.ac.id"
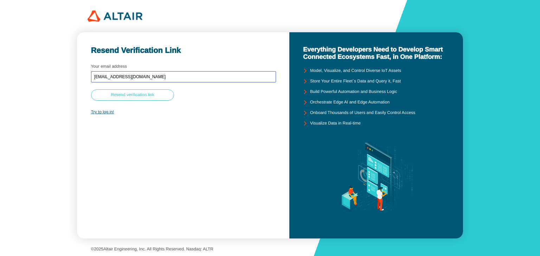
type input "rahmahyuniati_e1e123074@student.uho.ac.id"
click at [0, 0] on slot "Resend verification link" at bounding box center [0, 0] width 0 height 0
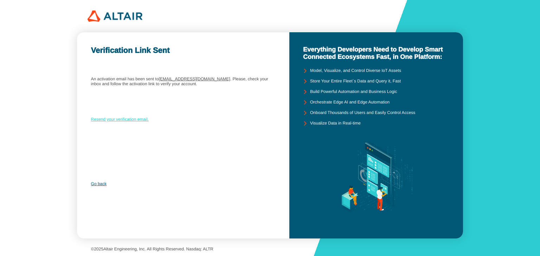
click at [141, 118] on link "Resend your verification email." at bounding box center [120, 119] width 58 height 5
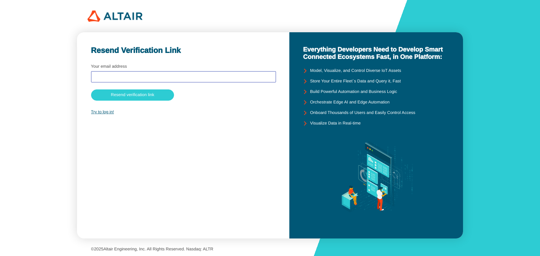
click at [143, 75] on input "text" at bounding box center [183, 76] width 178 height 5
paste input "[EMAIL_ADDRESS][DOMAIN_NAME]"
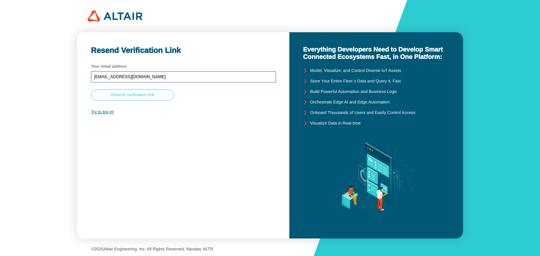
type input "[EMAIL_ADDRESS][DOMAIN_NAME]"
click at [0, 0] on slot "Resend verification link" at bounding box center [0, 0] width 0 height 0
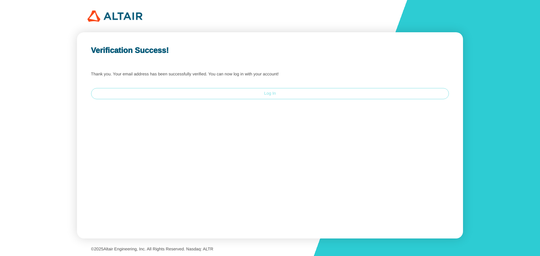
click at [251, 96] on paper-button "Log In" at bounding box center [270, 93] width 358 height 11
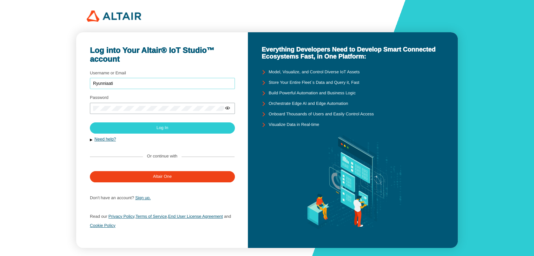
click at [175, 86] on input "Ryunniaati" at bounding box center [162, 83] width 139 height 5
type input "Ryuniati"
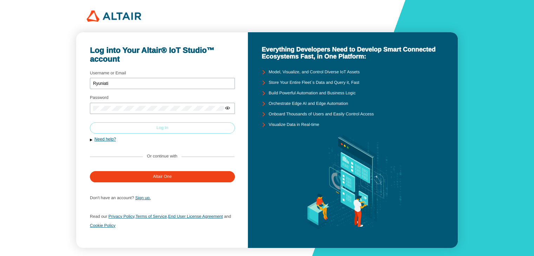
click at [170, 126] on paper-button "Log In" at bounding box center [162, 128] width 145 height 11
